Goal: Navigation & Orientation: Find specific page/section

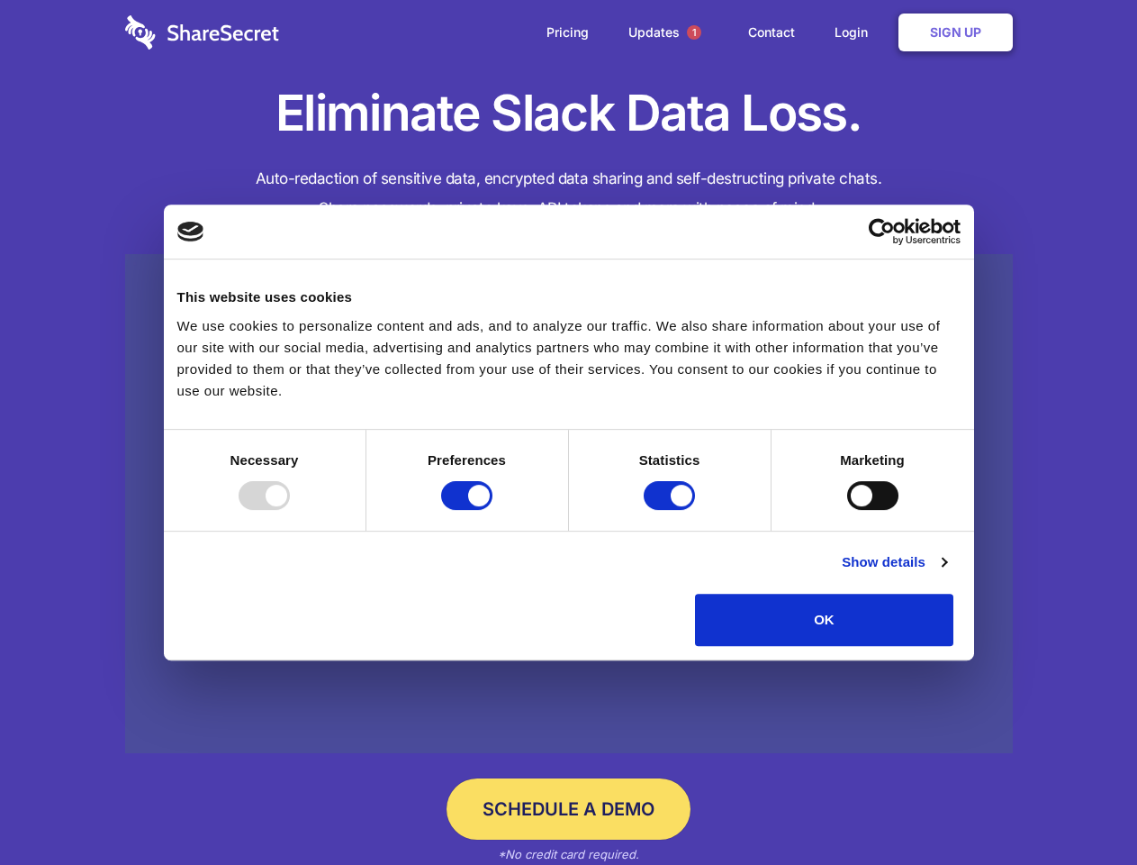
click at [290, 510] on div at bounding box center [264, 495] width 51 height 29
click at [493, 510] on input "Preferences" at bounding box center [466, 495] width 51 height 29
checkbox input "false"
click at [672, 510] on input "Statistics" at bounding box center [669, 495] width 51 height 29
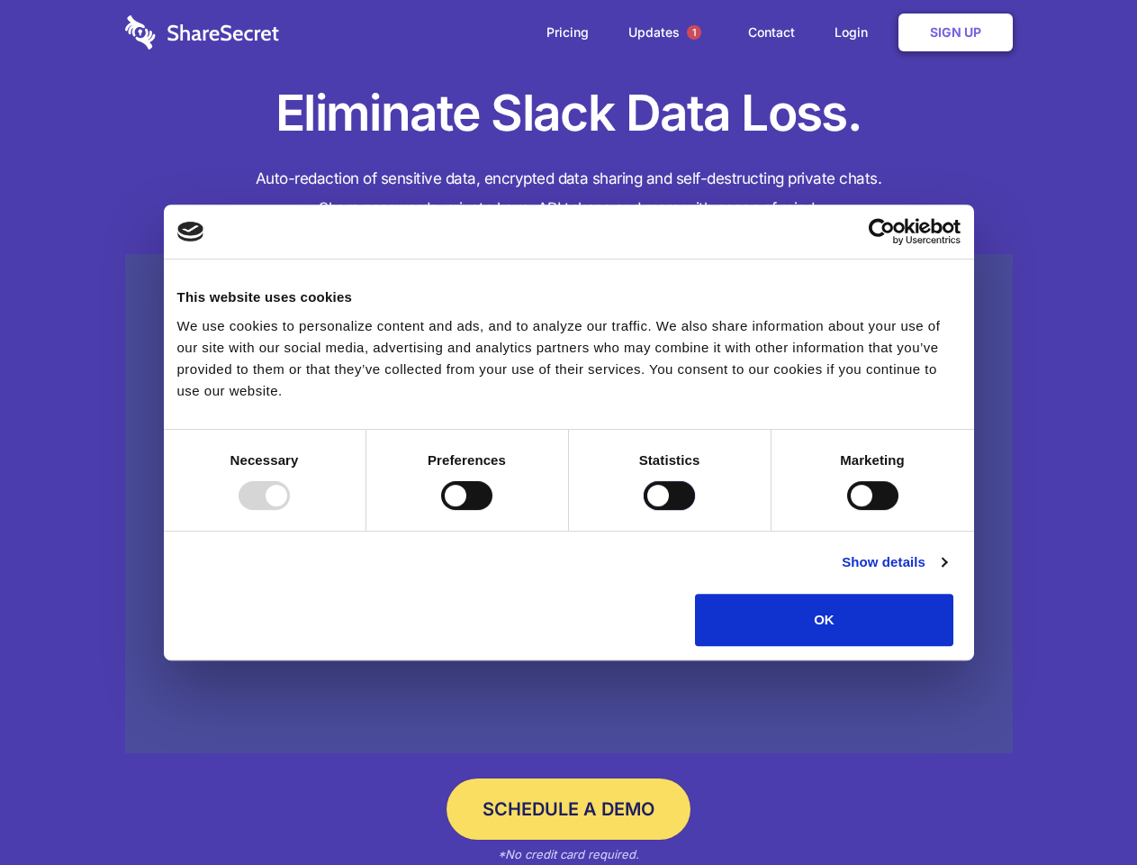
checkbox input "false"
click at [847, 510] on input "Marketing" at bounding box center [872, 495] width 51 height 29
checkbox input "true"
click at [947, 573] on link "Show details" at bounding box center [894, 562] width 104 height 22
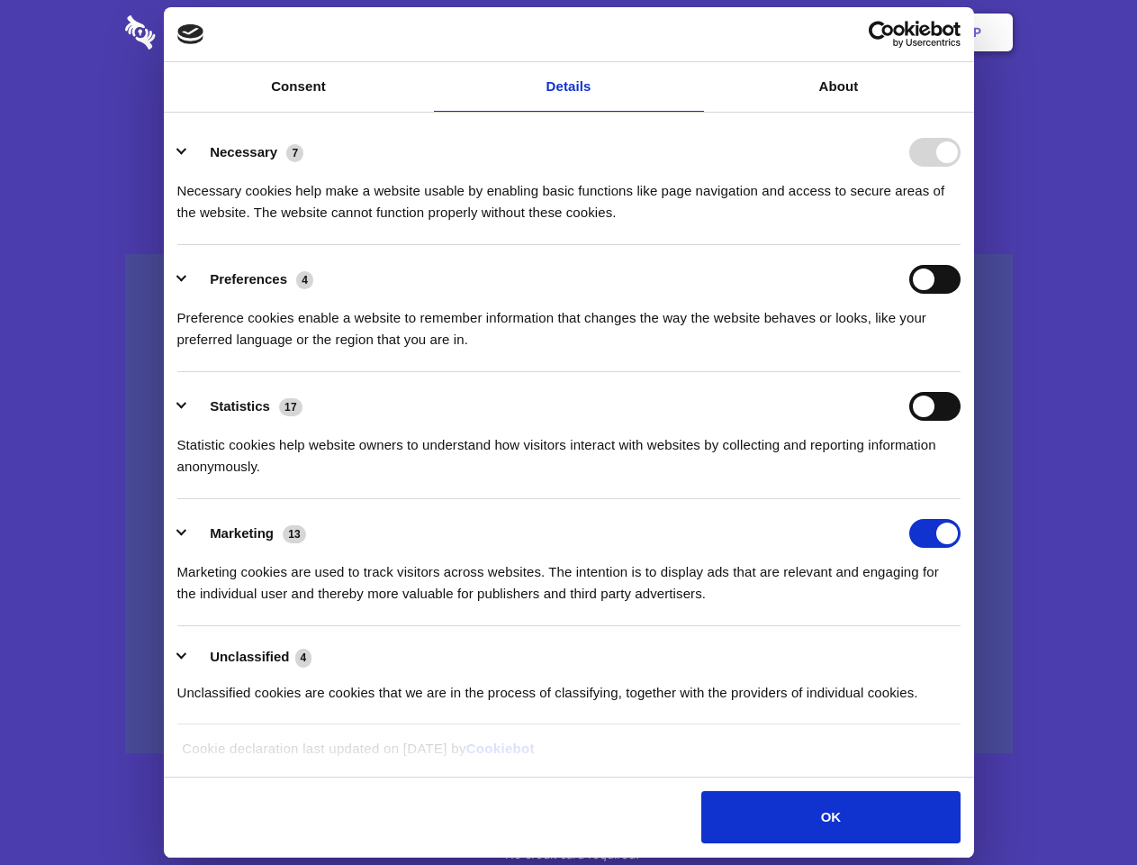
click at [961, 223] on div "Necessary cookies help make a website usable by enabling basic functions like p…" at bounding box center [569, 195] width 784 height 57
click at [693, 32] on span "1" at bounding box center [694, 32] width 14 height 14
